Goal: Transaction & Acquisition: Purchase product/service

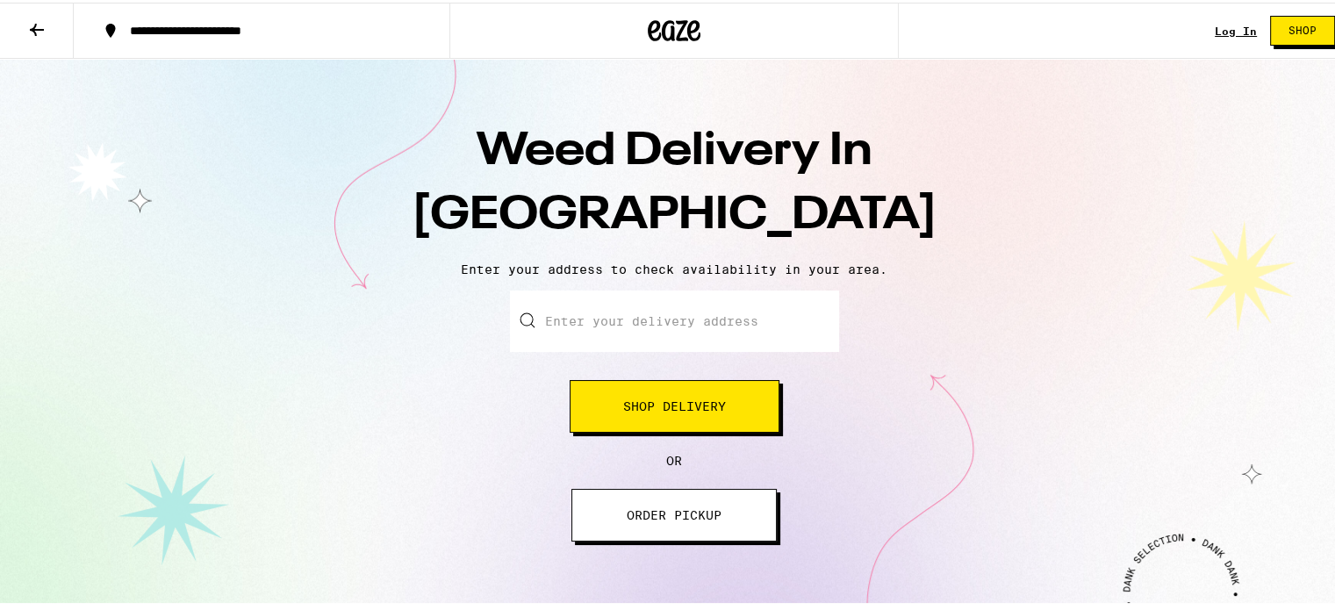
click at [677, 406] on span "Shop Delivery" at bounding box center [674, 404] width 103 height 12
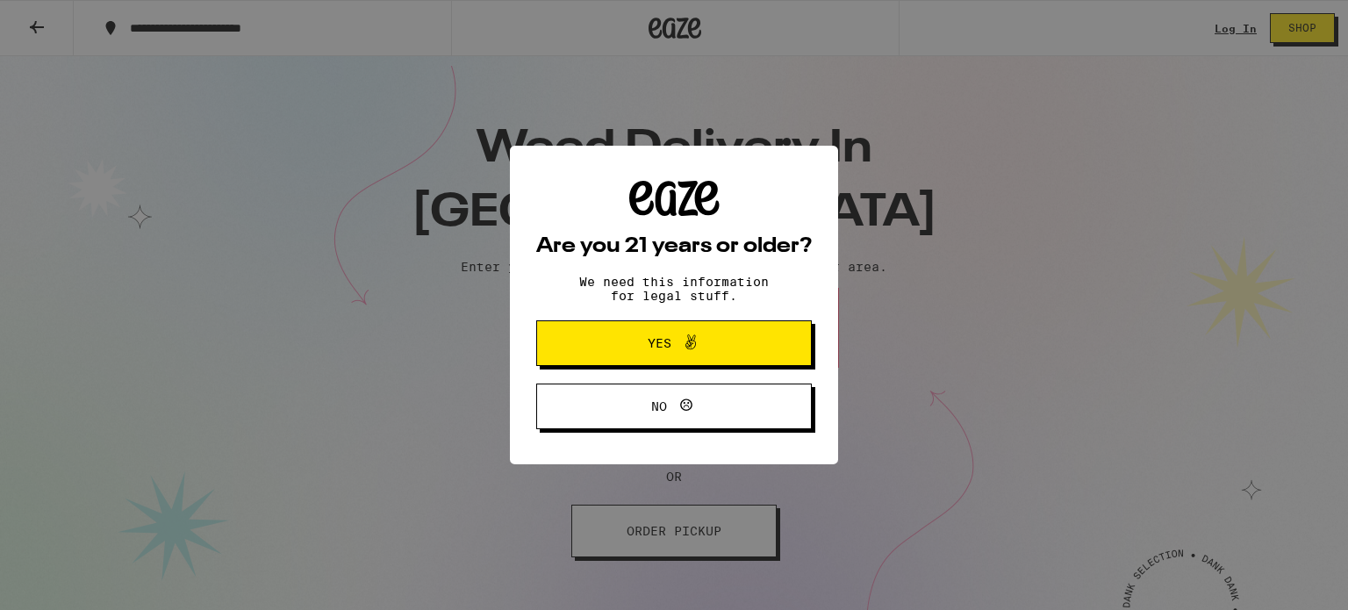
click at [674, 361] on button "Yes" at bounding box center [674, 343] width 276 height 46
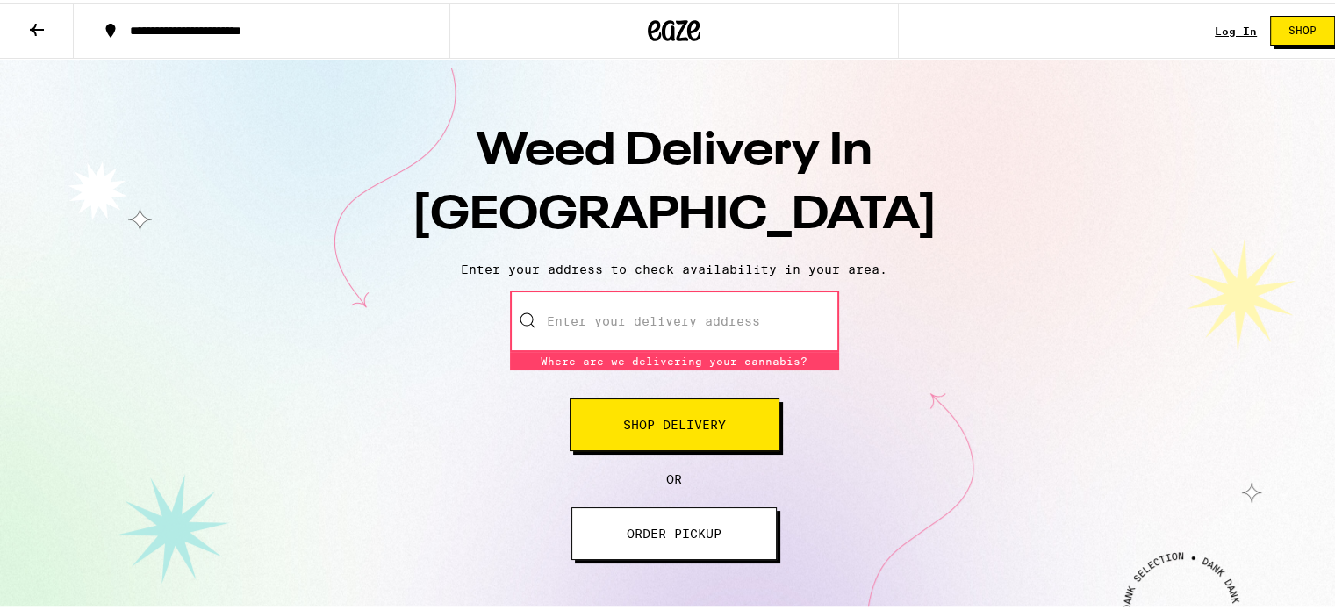
click at [614, 306] on input "Enter your delivery address" at bounding box center [674, 318] width 329 height 61
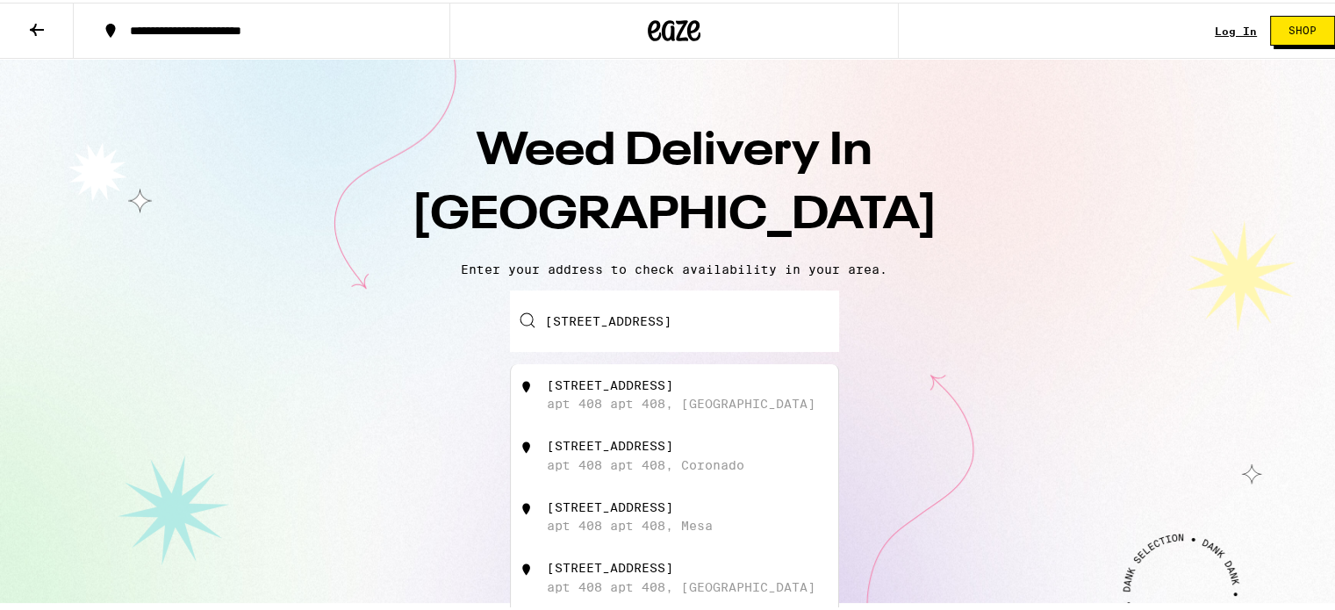
drag, startPoint x: 801, startPoint y: 319, endPoint x: 645, endPoint y: 325, distance: 156.3
click at [645, 325] on input "[STREET_ADDRESS]" at bounding box center [674, 318] width 329 height 61
type input "[STREET_ADDRESS]"
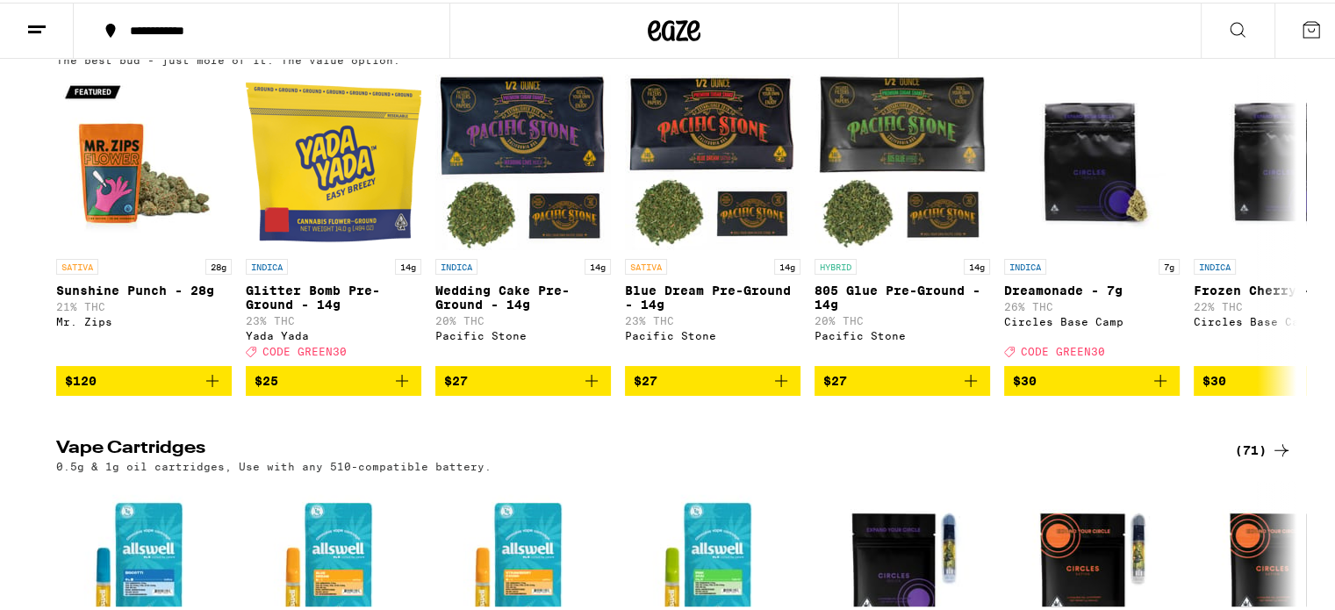
scroll to position [1818, 0]
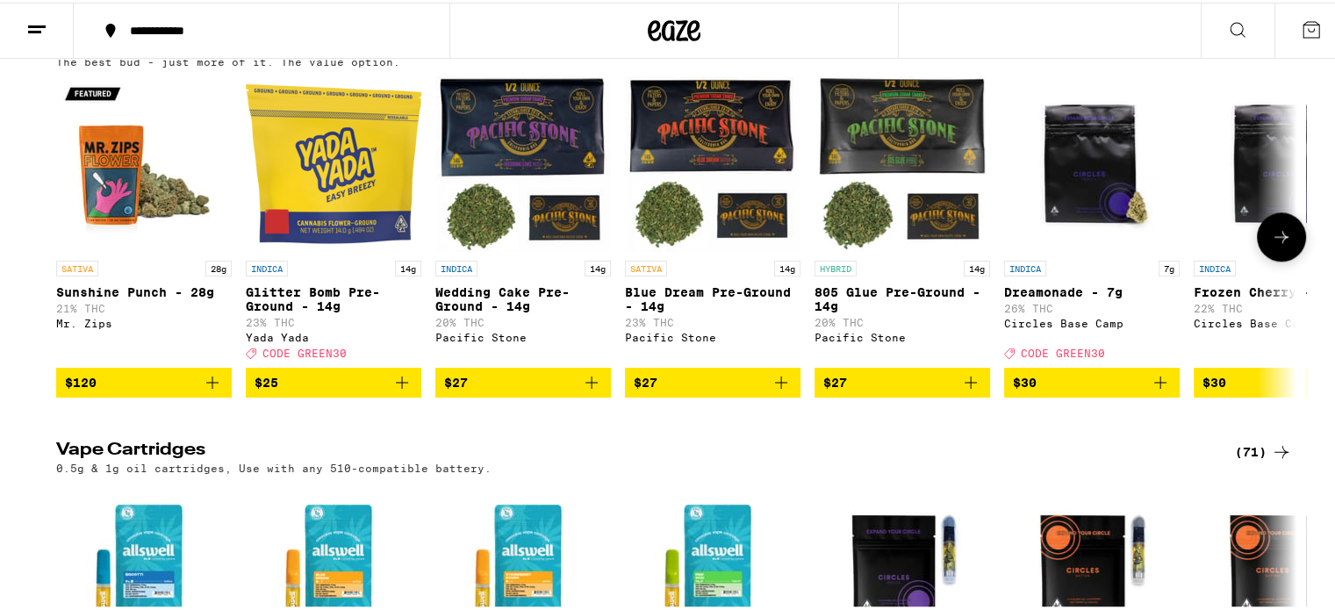
click at [1280, 245] on icon at bounding box center [1281, 234] width 21 height 21
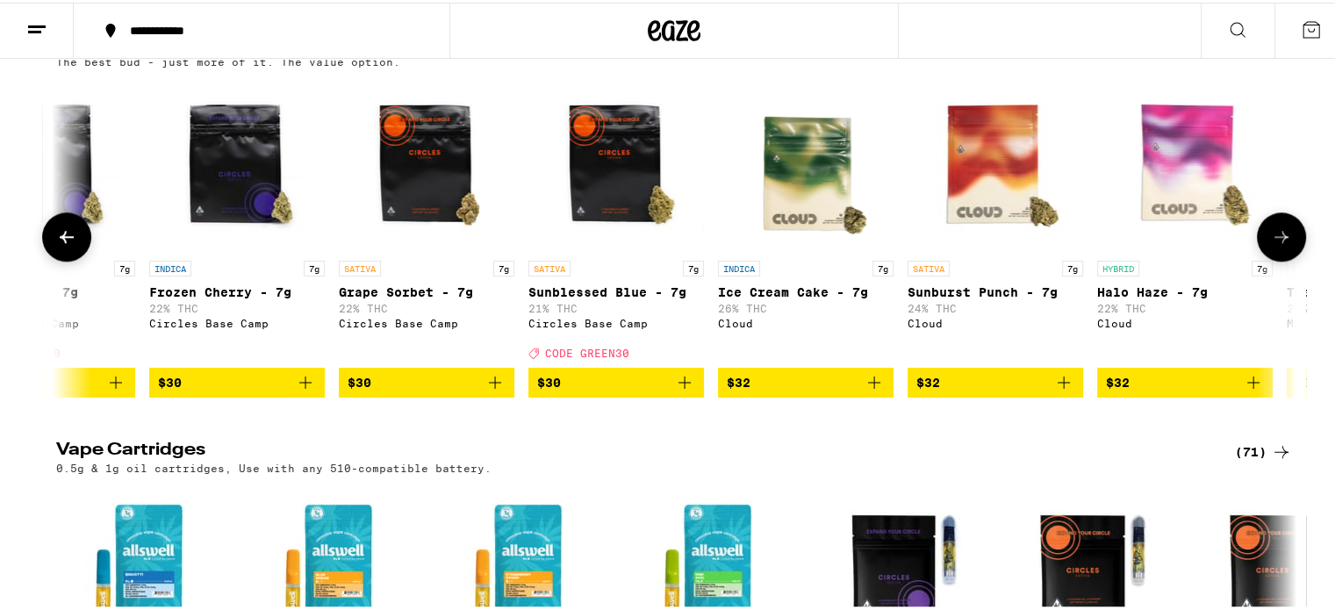
click at [1280, 245] on icon at bounding box center [1281, 234] width 21 height 21
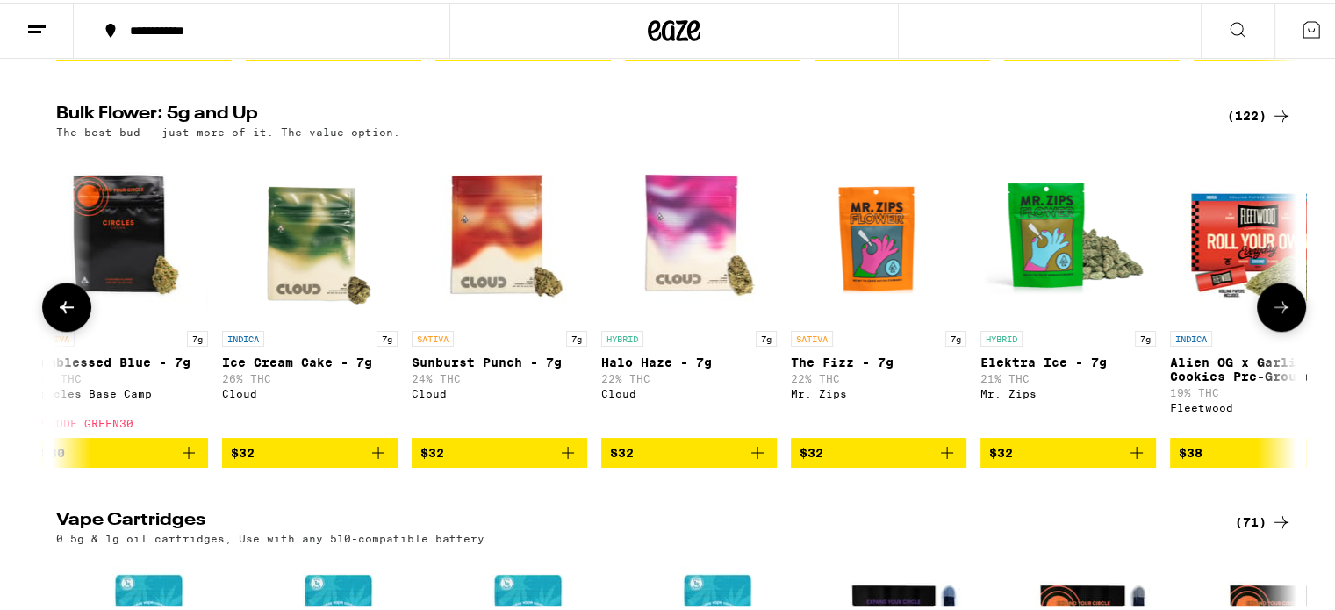
scroll to position [1750, 0]
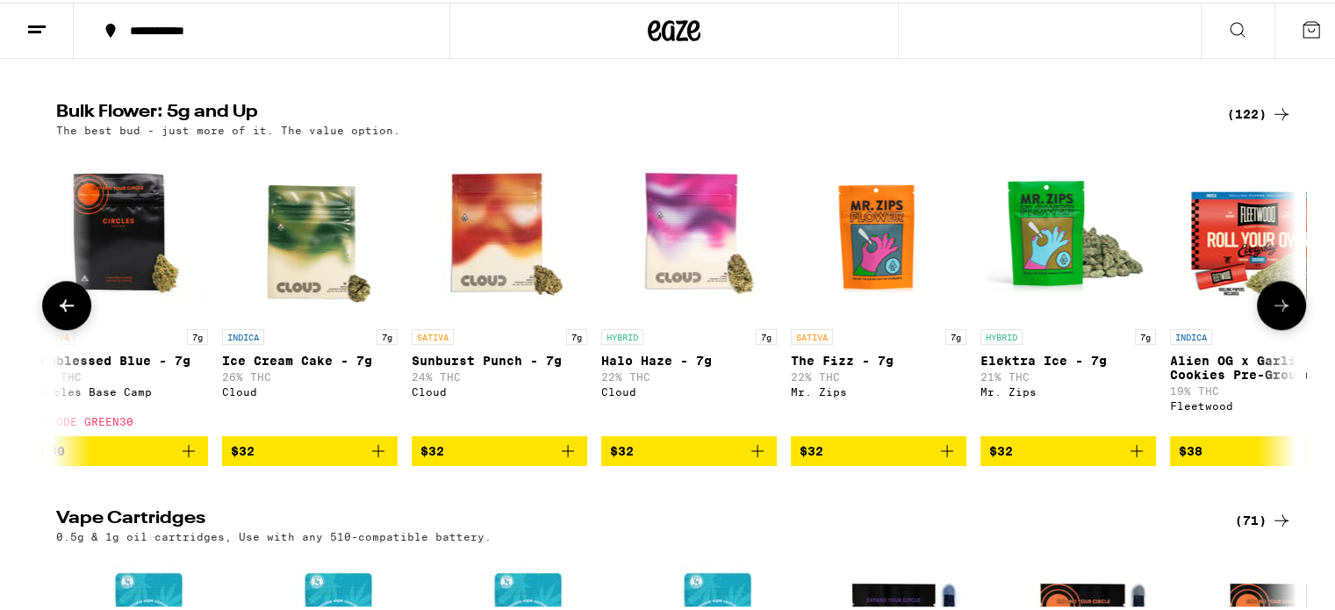
click at [651, 459] on span "$32" at bounding box center [689, 448] width 158 height 21
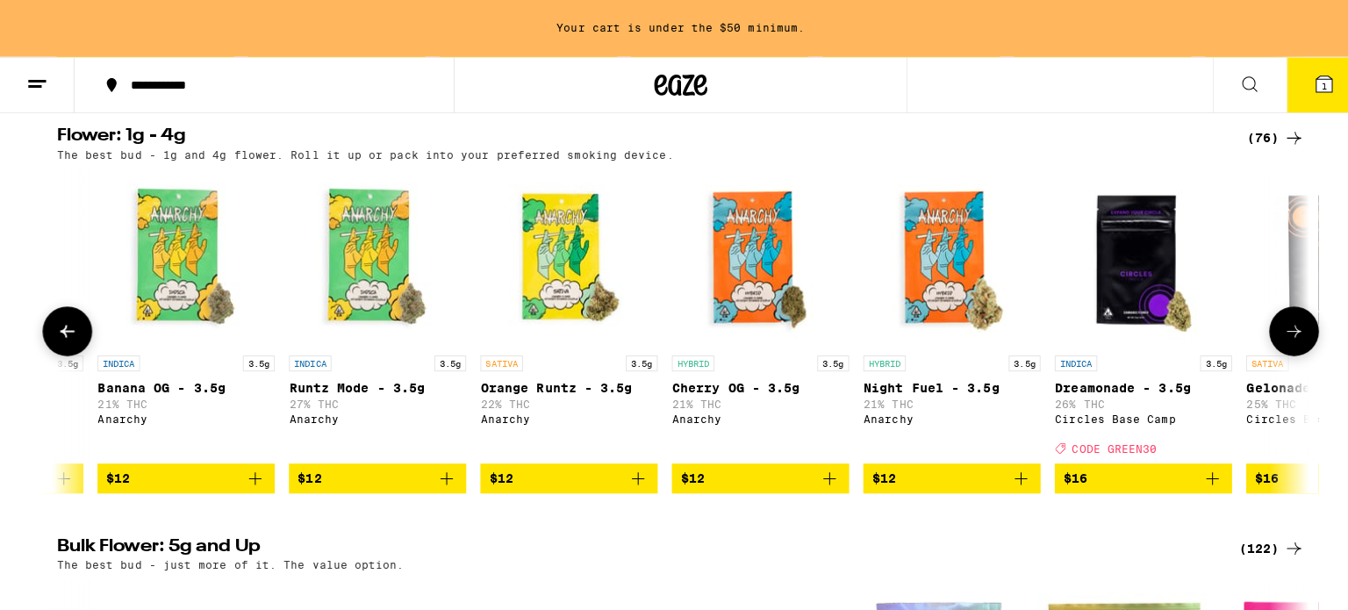
scroll to position [0, 335]
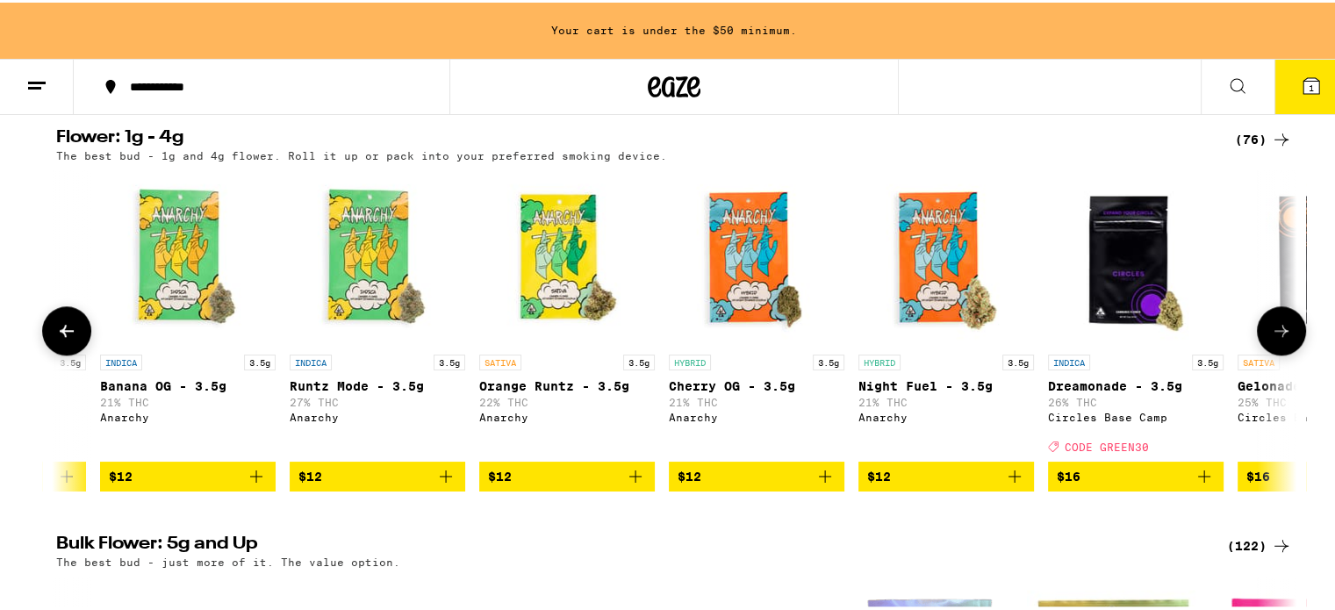
click at [553, 484] on span "$12" at bounding box center [567, 473] width 158 height 21
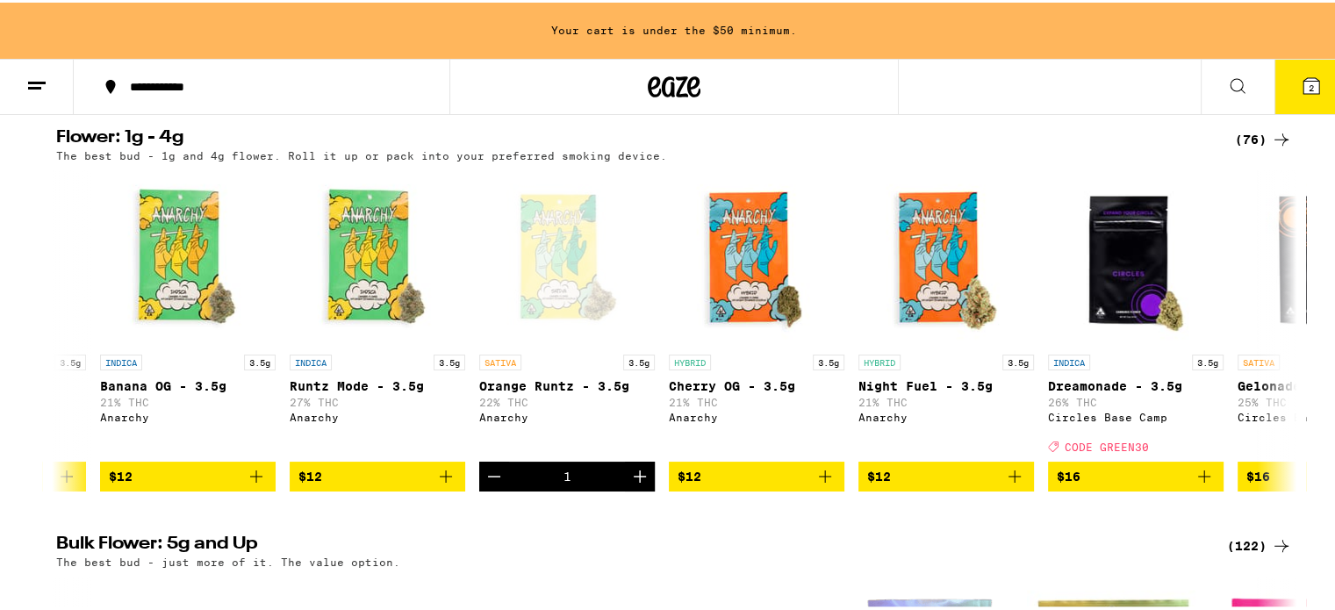
click at [1286, 92] on button "2" at bounding box center [1311, 84] width 74 height 54
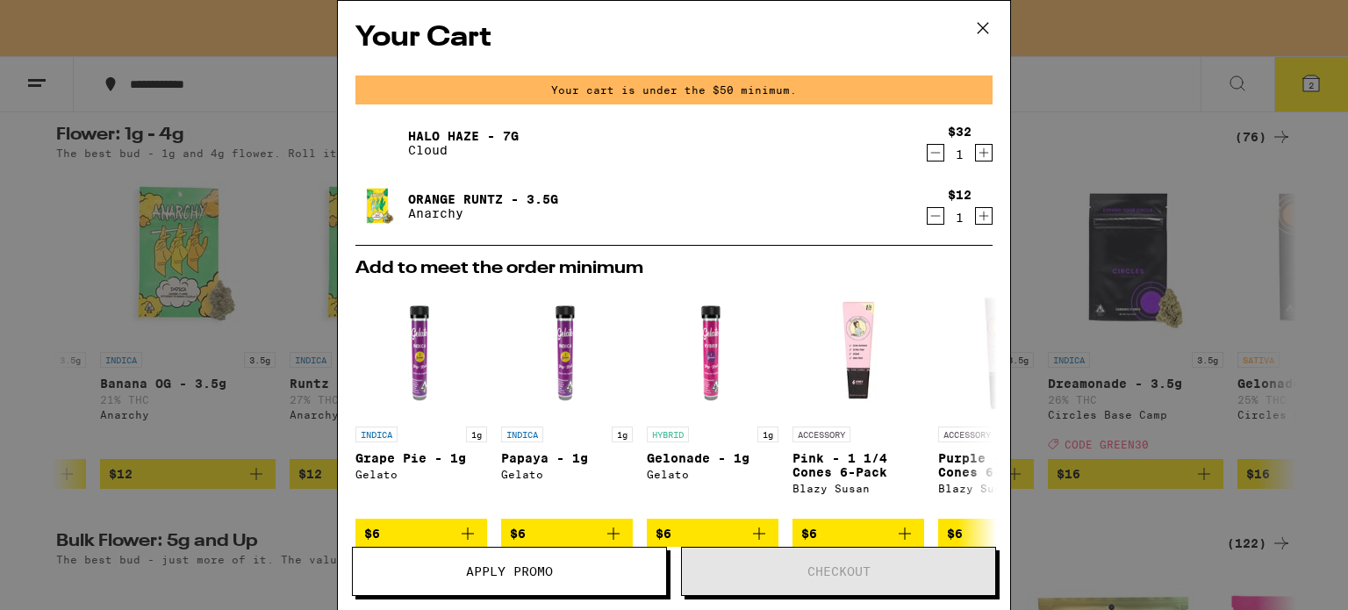
click at [978, 23] on icon at bounding box center [983, 28] width 11 height 11
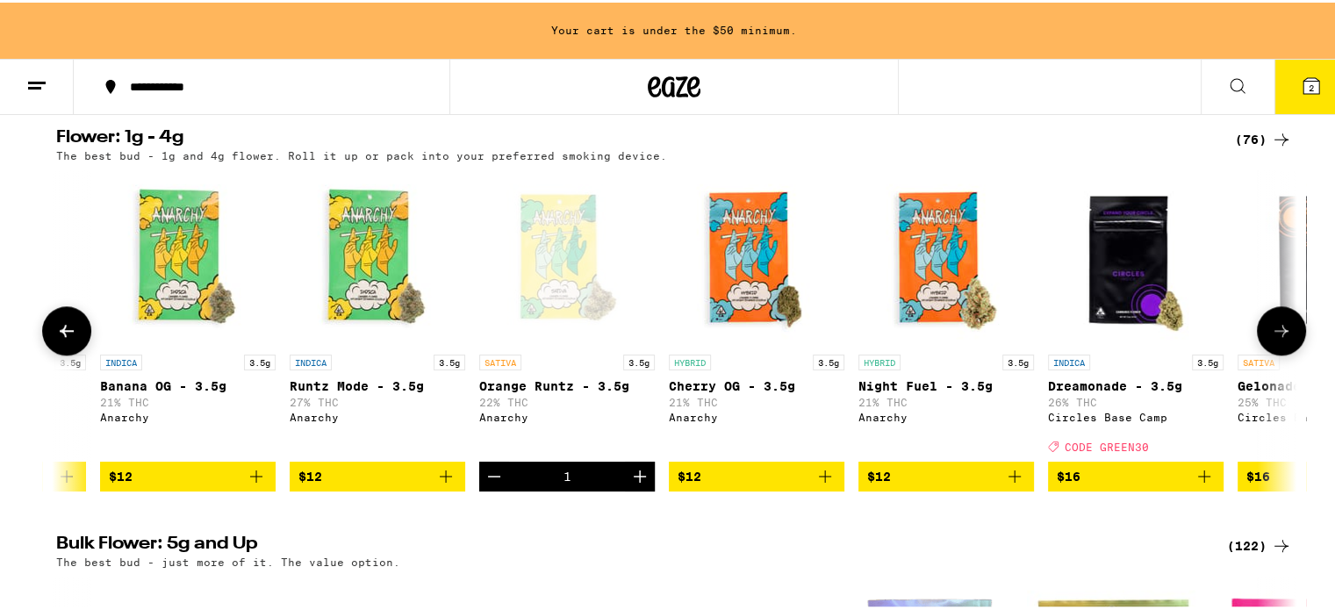
drag, startPoint x: 494, startPoint y: 522, endPoint x: 640, endPoint y: 501, distance: 147.2
click at [494, 484] on icon "Decrement" at bounding box center [494, 473] width 21 height 21
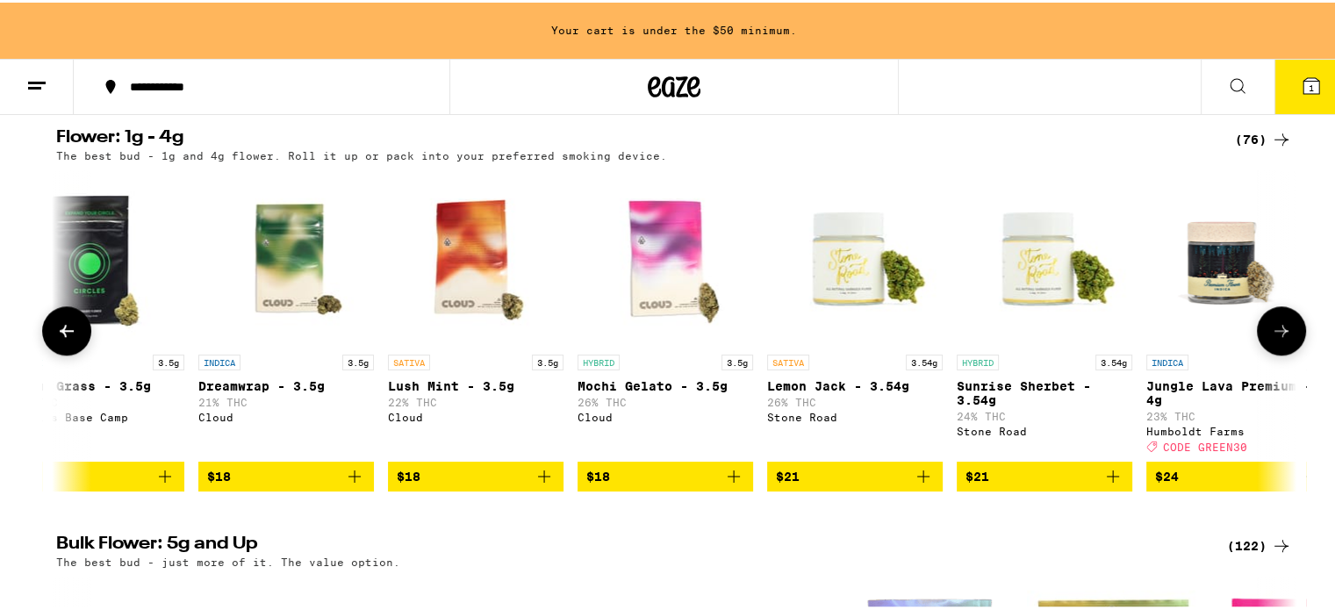
scroll to position [0, 1938]
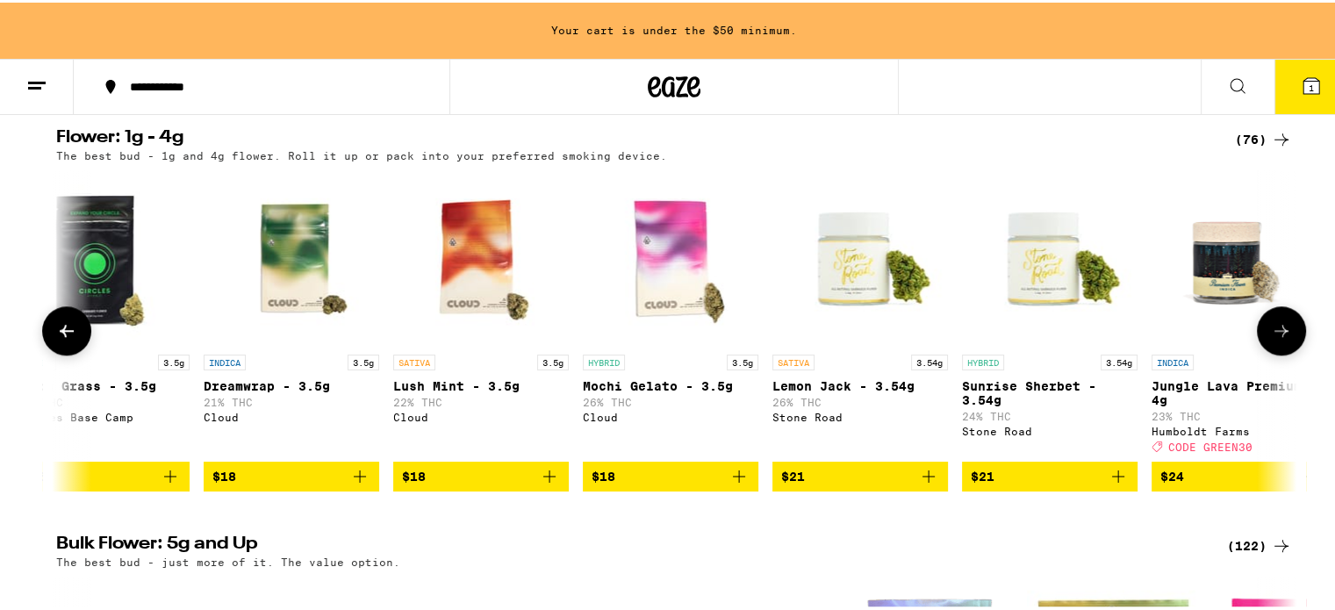
click at [735, 484] on icon "Add to bag" at bounding box center [738, 473] width 21 height 21
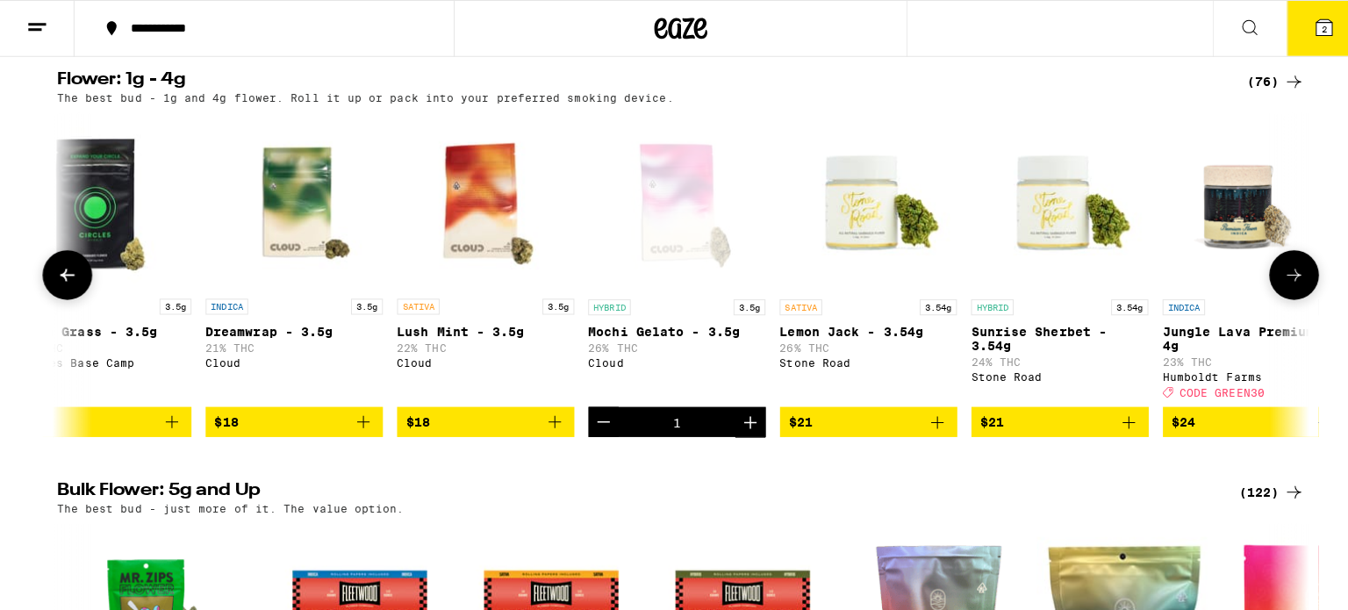
scroll to position [1463, 0]
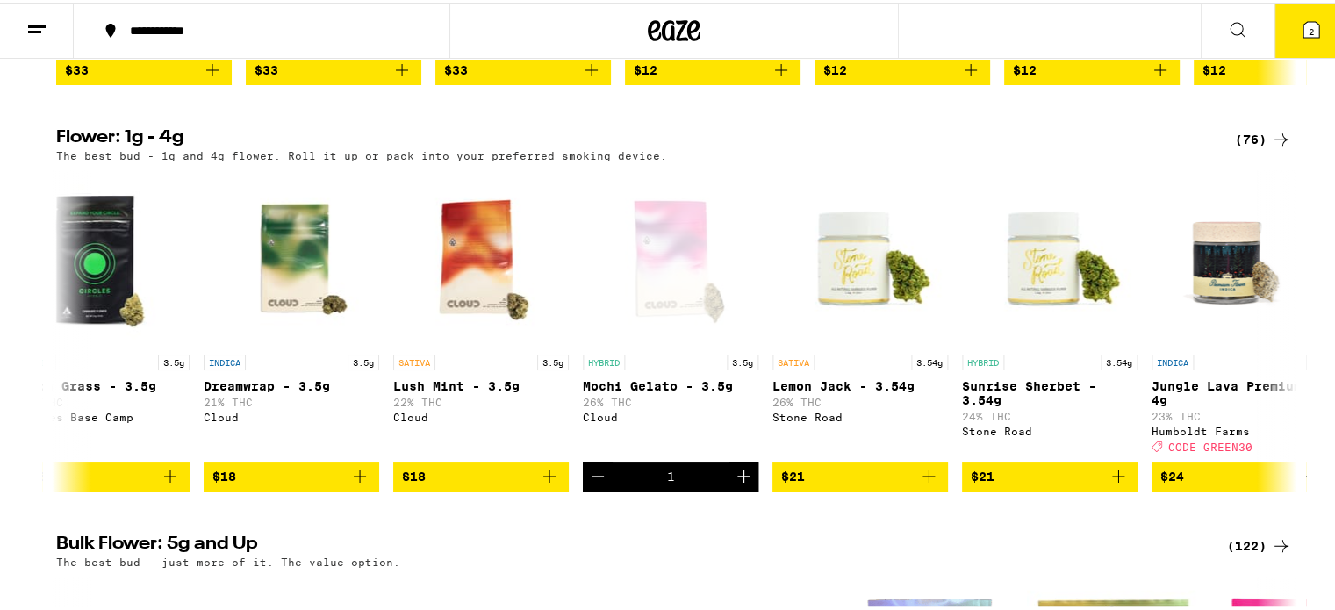
click at [1274, 38] on button "2" at bounding box center [1311, 28] width 74 height 54
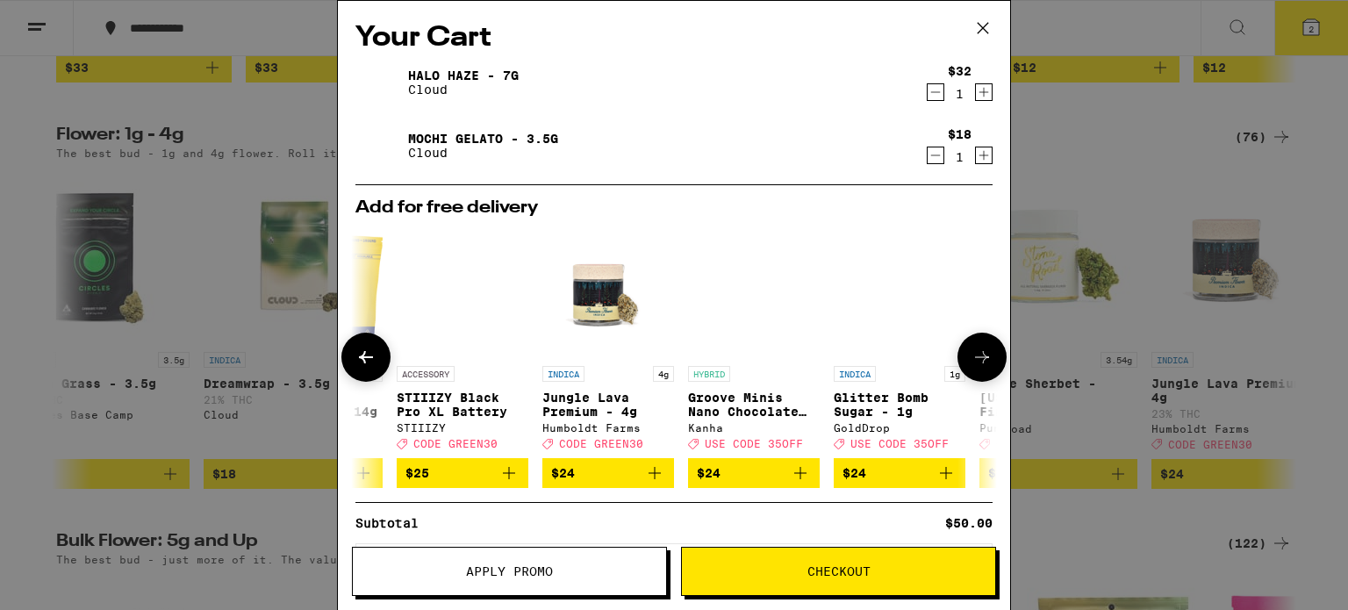
scroll to position [0, 119]
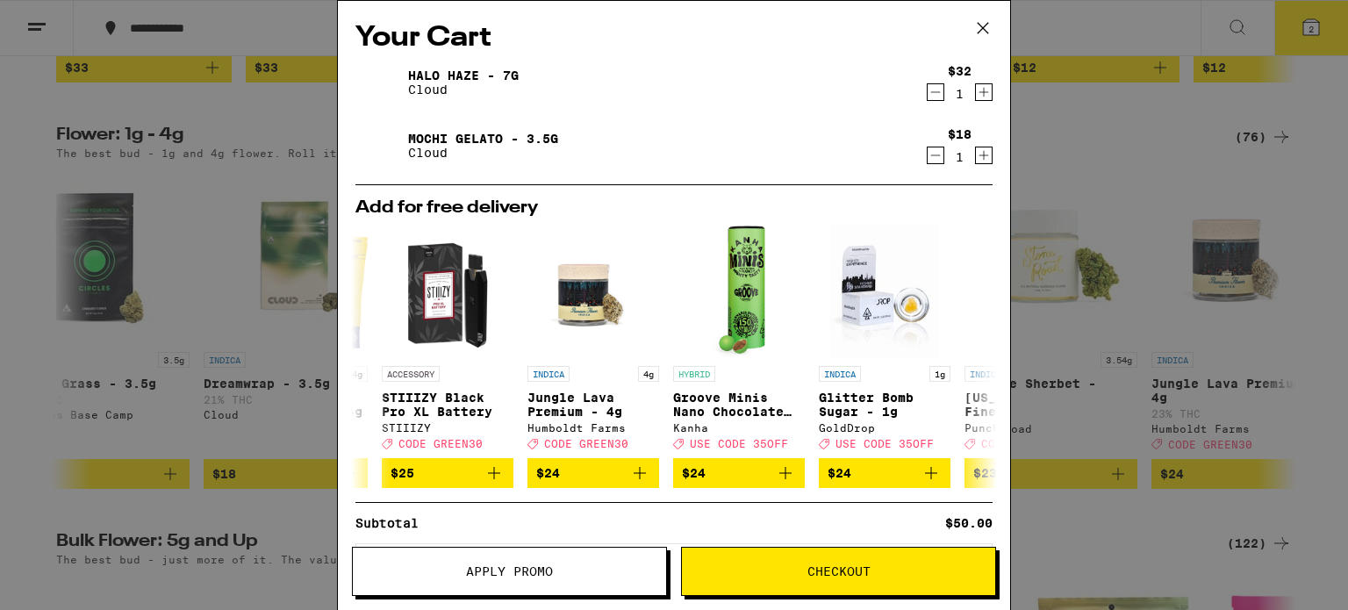
click at [821, 589] on button "Checkout" at bounding box center [838, 571] width 315 height 49
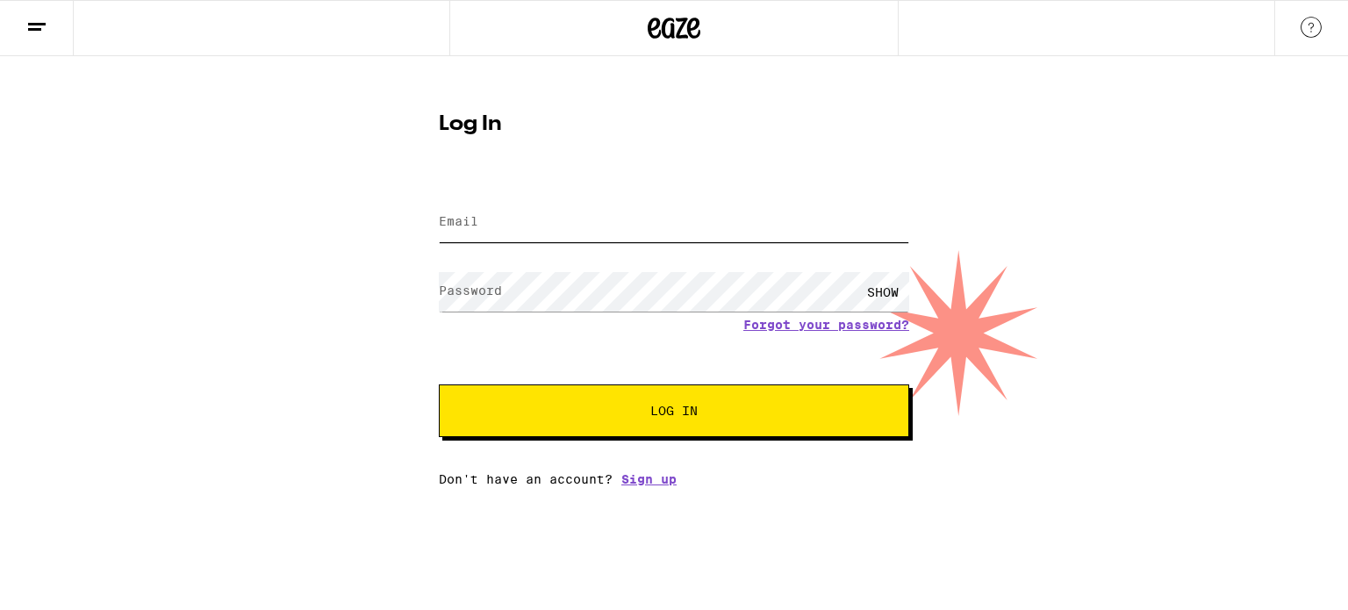
click at [554, 219] on input "Email" at bounding box center [674, 222] width 470 height 39
click at [641, 483] on div "Email Email Password Password SHOW Forgot your password? Log In Don't have an a…" at bounding box center [674, 332] width 470 height 307
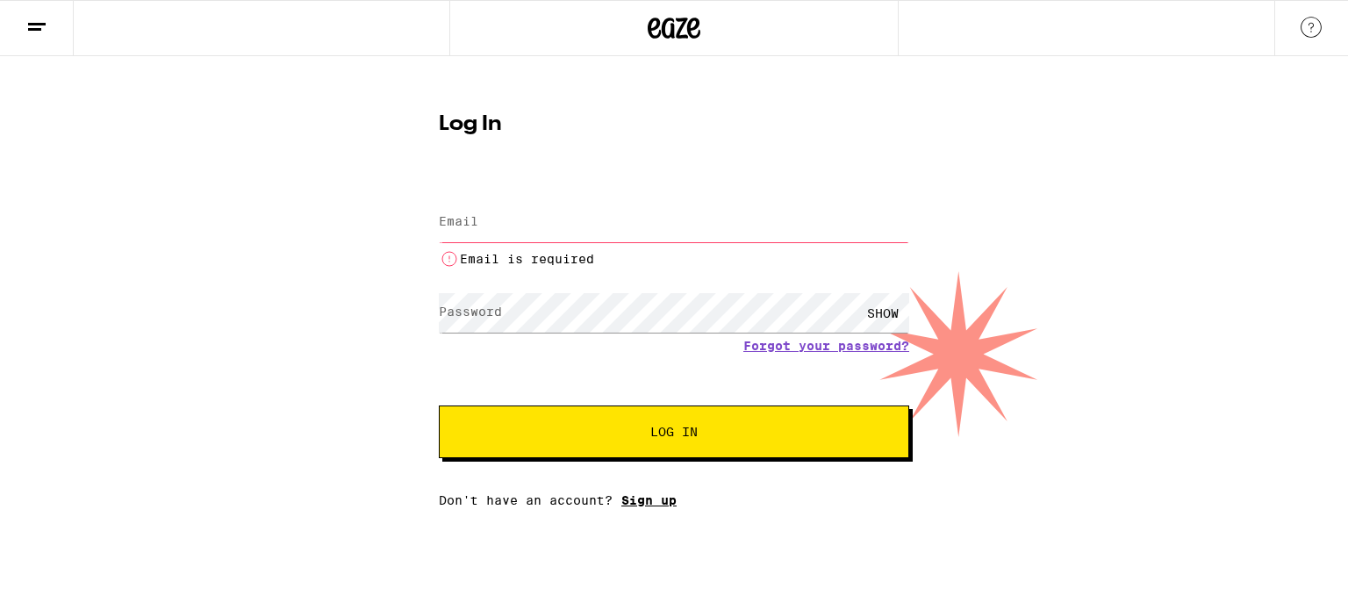
click at [649, 499] on link "Sign up" at bounding box center [648, 500] width 55 height 14
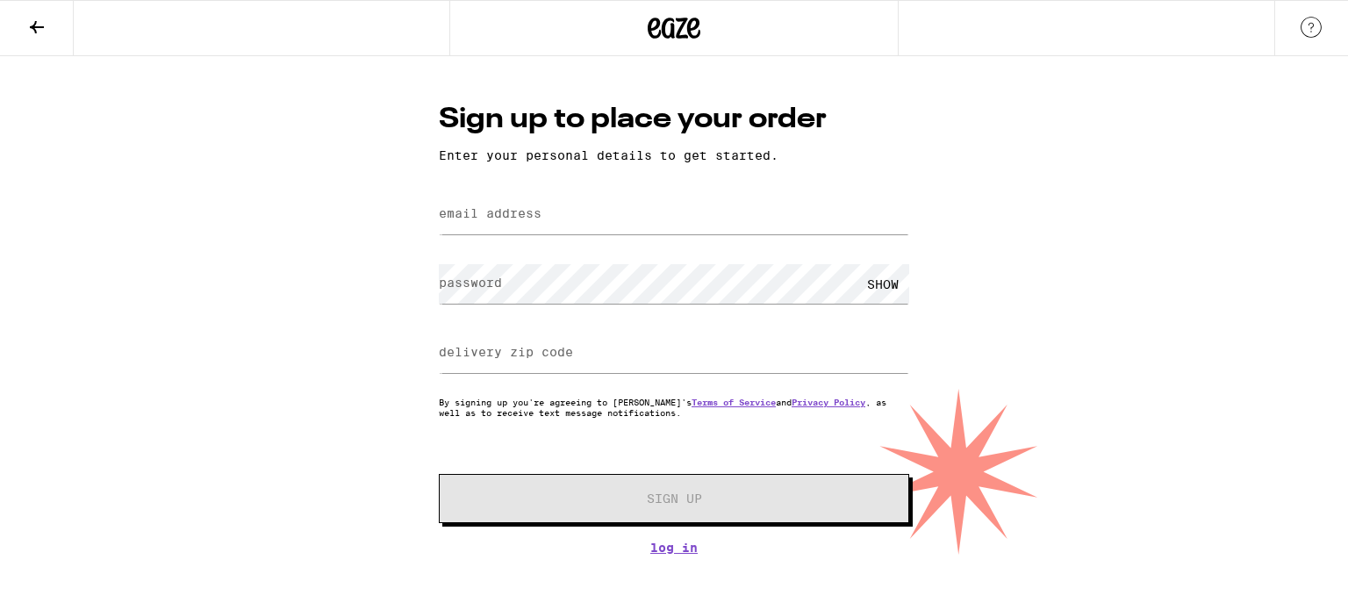
click at [517, 218] on label "email address" at bounding box center [490, 213] width 103 height 14
click at [509, 219] on label "email address" at bounding box center [490, 213] width 103 height 14
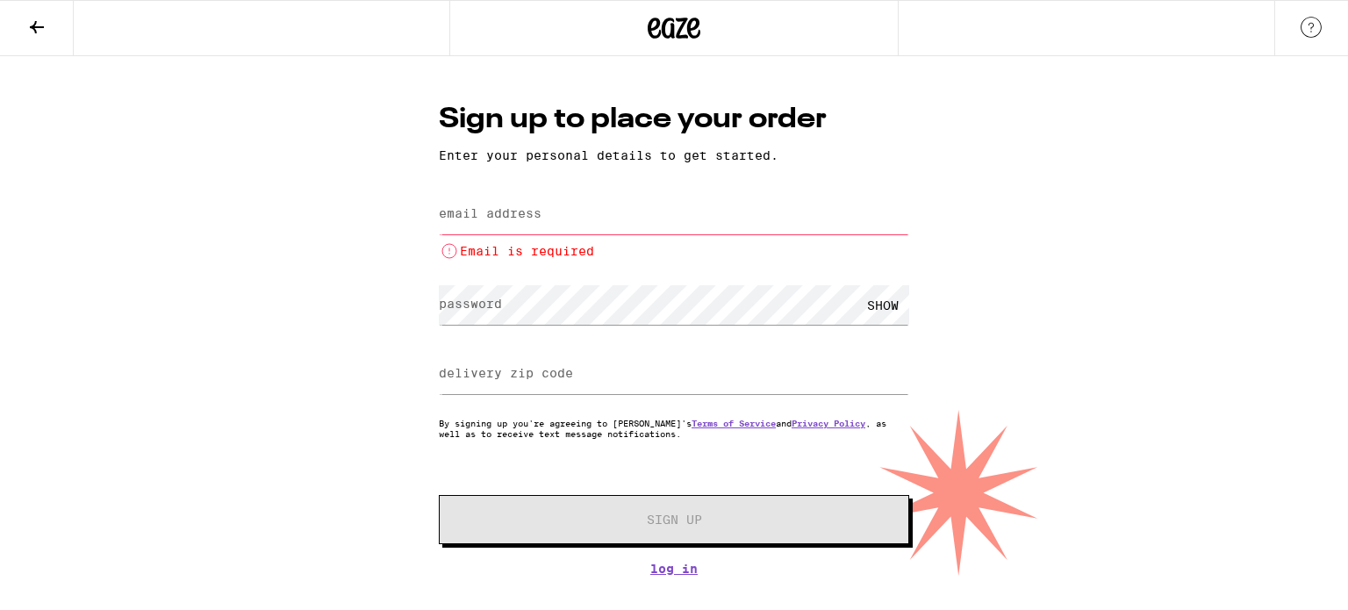
click at [509, 219] on label "email address" at bounding box center [490, 213] width 103 height 14
click at [491, 202] on input "email address" at bounding box center [674, 214] width 470 height 39
type input "[EMAIL_ADDRESS][DOMAIN_NAME]"
type input "92101"
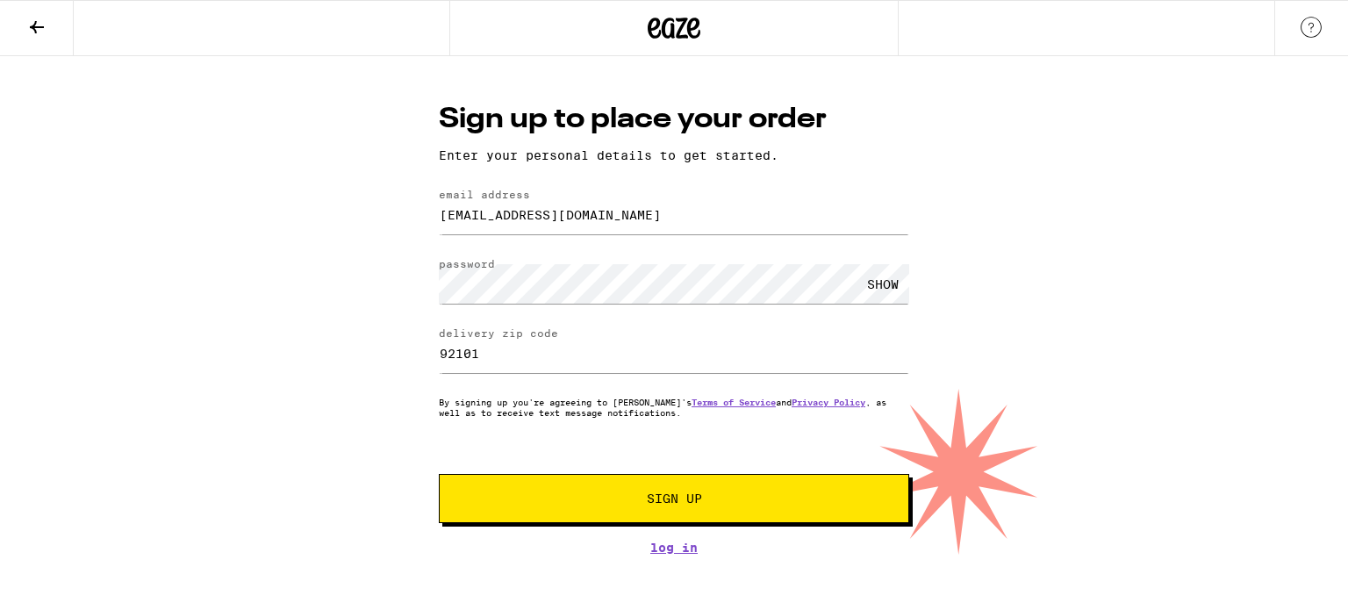
click at [685, 491] on button "Sign Up" at bounding box center [674, 498] width 470 height 49
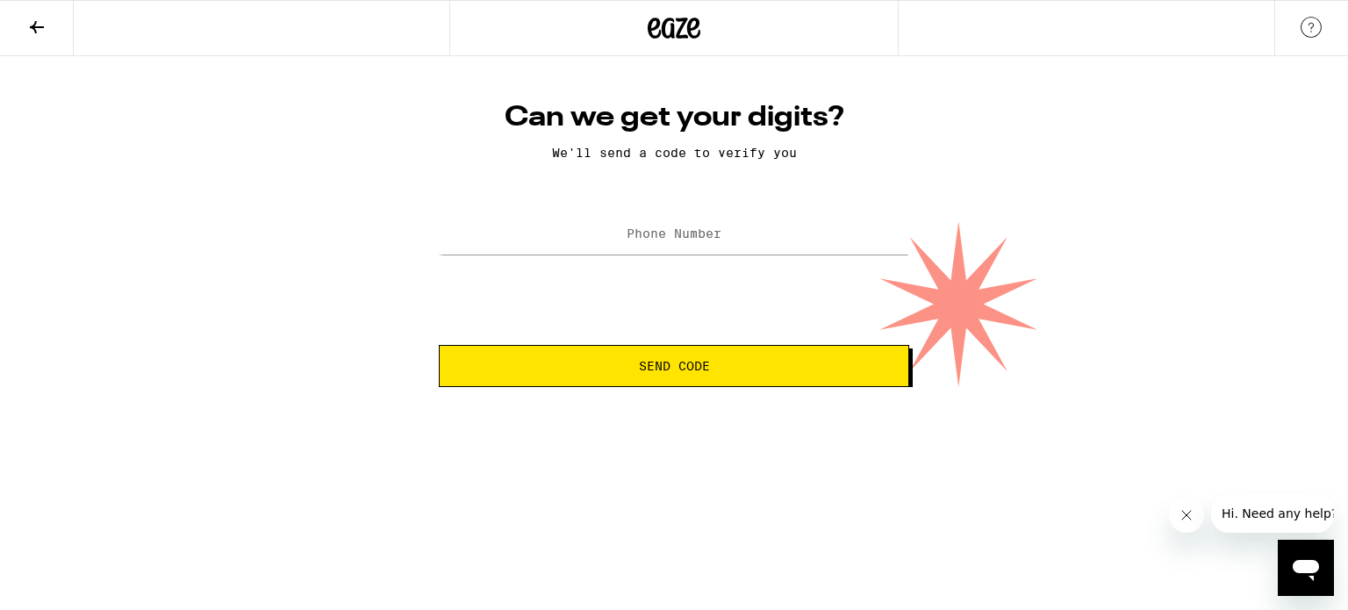
click at [665, 240] on label "Phone Number" at bounding box center [674, 233] width 95 height 14
click at [684, 211] on div at bounding box center [674, 235] width 470 height 52
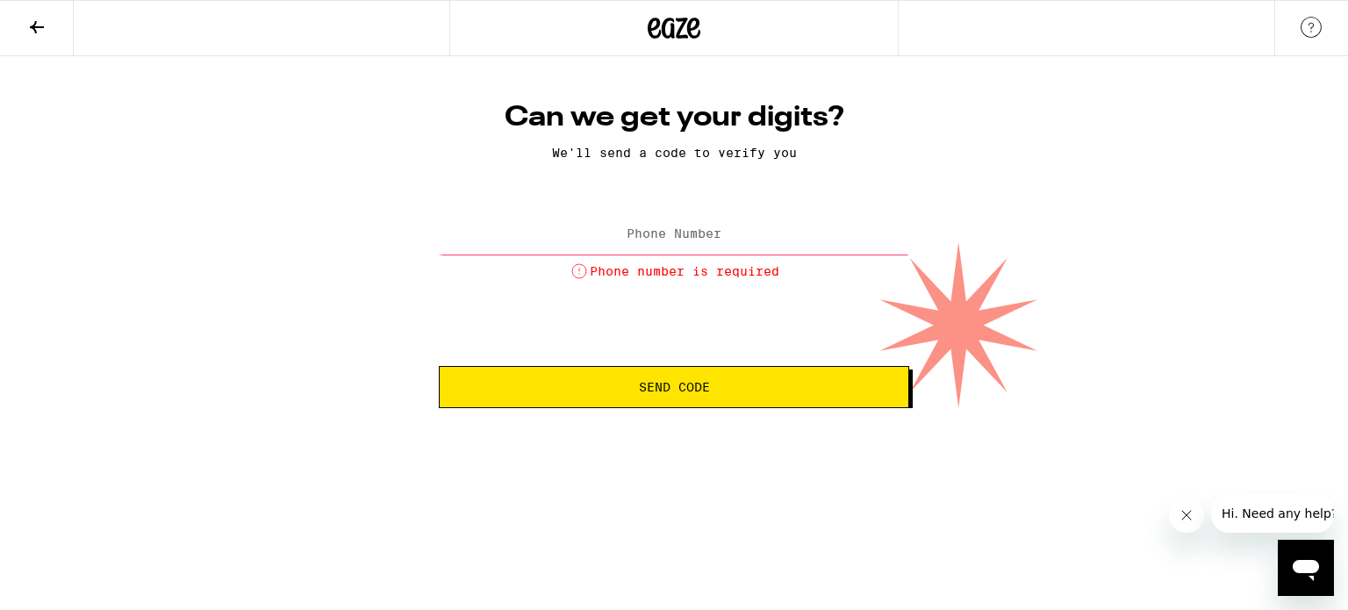
click at [662, 240] on label "Phone Number" at bounding box center [674, 233] width 95 height 14
click at [692, 225] on input "Phone Number" at bounding box center [674, 234] width 470 height 39
type input "[PHONE_NUMBER]"
